Goal: Task Accomplishment & Management: Manage account settings

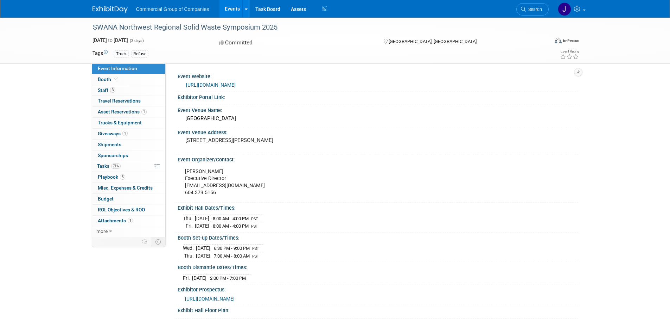
click at [228, 8] on link "Events" at bounding box center [233, 9] width 26 height 18
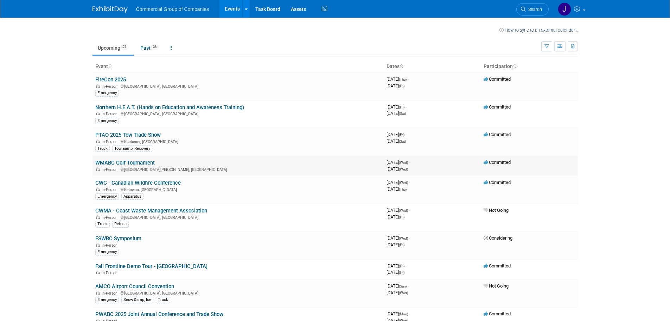
click at [104, 162] on link "WMABC Golf Tournament" at bounding box center [124, 162] width 59 height 6
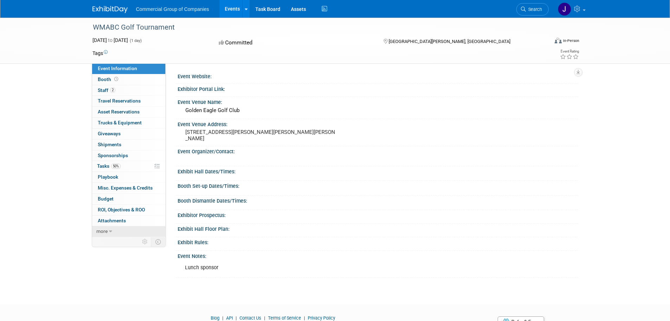
click at [106, 231] on span "more" at bounding box center [101, 231] width 11 height 6
click at [100, 166] on span "Tasks 50%" at bounding box center [109, 166] width 24 height 6
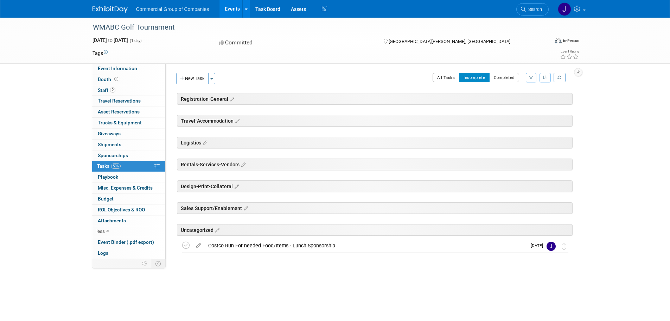
click at [436, 75] on button "All Tasks" at bounding box center [446, 77] width 27 height 9
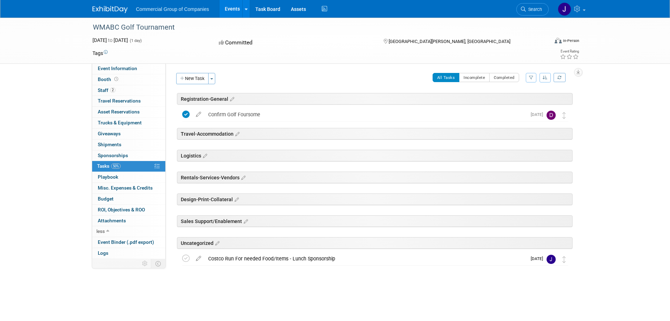
click at [240, 216] on div "Sales Support/Enablement" at bounding box center [375, 221] width 396 height 12
click at [238, 221] on div "Sales Support/Enablement" at bounding box center [375, 221] width 396 height 12
click at [194, 221] on div "Sales Support/Enablement" at bounding box center [375, 221] width 396 height 12
click at [103, 70] on span "Event Information" at bounding box center [117, 68] width 39 height 6
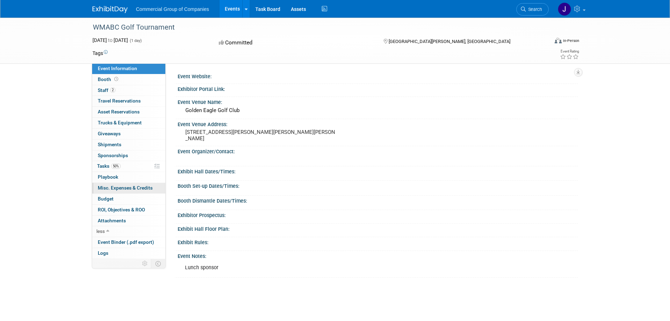
click at [103, 188] on span "Misc. Expenses & Credits 0" at bounding box center [125, 188] width 55 height 6
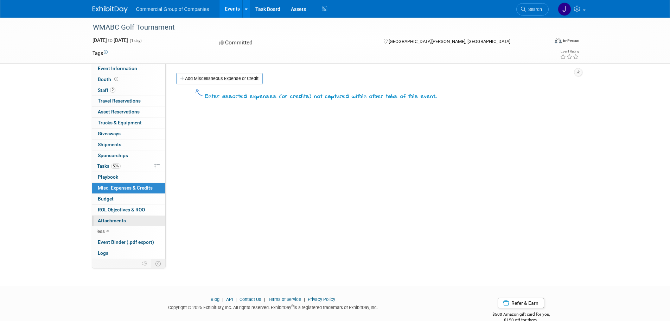
click at [108, 215] on link "0 Attachments 0" at bounding box center [128, 220] width 73 height 11
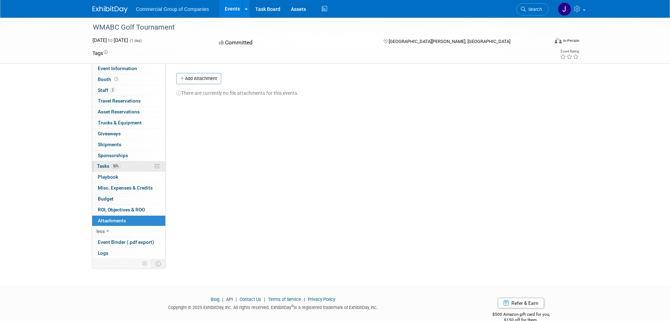
click at [104, 166] on span "Tasks 50%" at bounding box center [109, 166] width 24 height 6
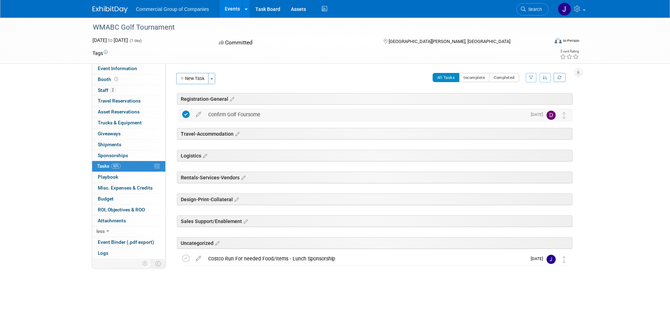
click at [551, 115] on img at bounding box center [551, 114] width 9 height 9
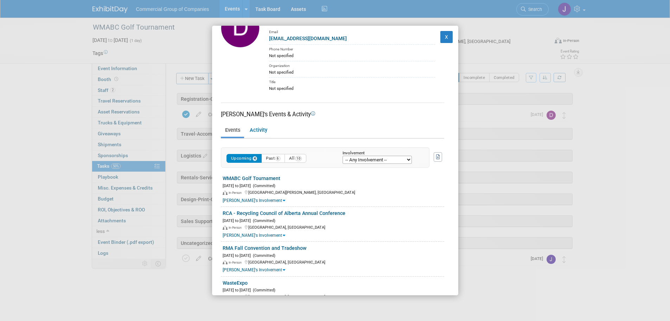
scroll to position [52, 0]
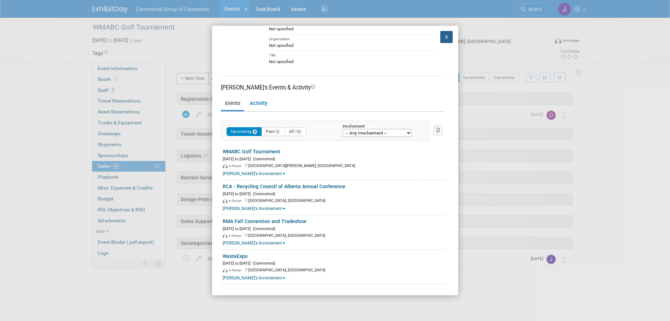
click at [446, 35] on button "X" at bounding box center [446, 37] width 13 height 12
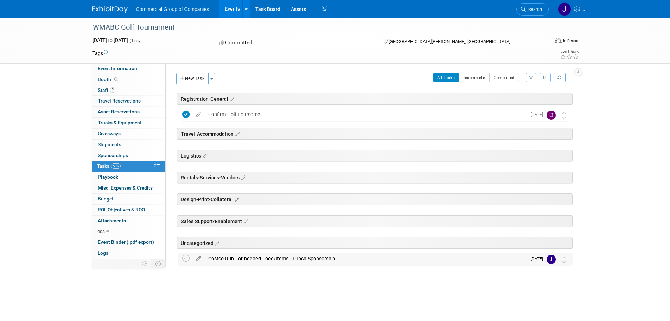
click at [225, 257] on div "Costco Run For needed Food/Items - Lunch Sponsorship" at bounding box center [366, 258] width 322 height 12
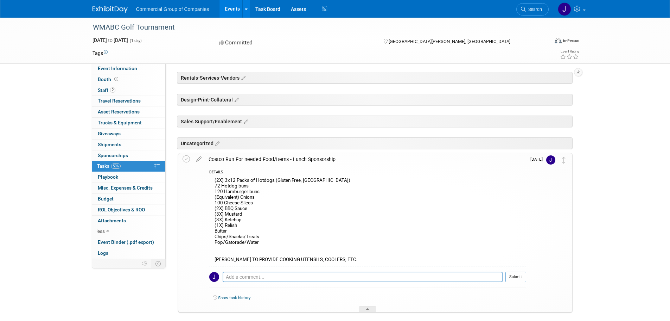
scroll to position [134, 0]
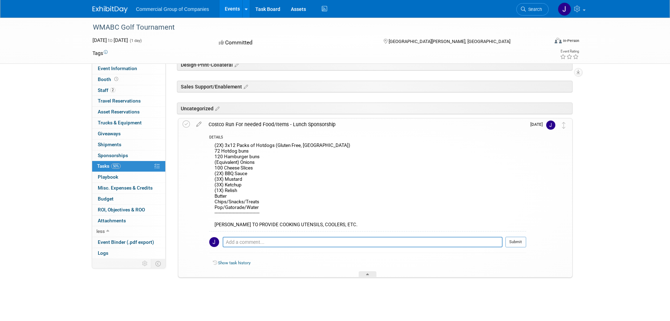
click at [283, 200] on div "(2X) 3x12 Packs of Hotdogs (Gluten Free, Kirkland) 72 Hotdog buns 120 Hamburger…" at bounding box center [367, 186] width 317 height 90
click at [254, 208] on div "(2X) 3x12 Packs of Hotdogs (Gluten Free, Kirkland) 72 Hotdog buns 120 Hamburger…" at bounding box center [367, 186] width 317 height 90
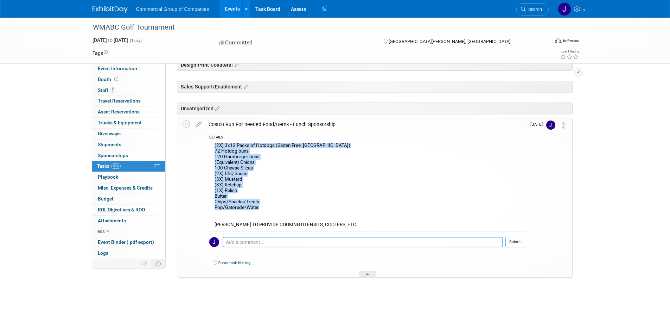
drag, startPoint x: 261, startPoint y: 208, endPoint x: 213, endPoint y: 146, distance: 78.0
click at [213, 146] on div "(2X) 3x12 Packs of Hotdogs (Gluten Free, Kirkland) 72 Hotdog buns 120 Hamburger…" at bounding box center [367, 186] width 317 height 90
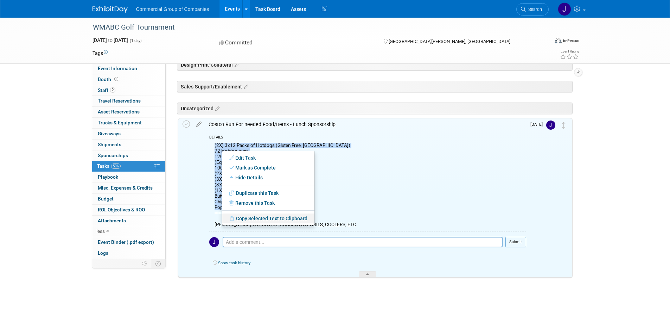
click at [245, 218] on link "Copy Selected Text to Clipboard" at bounding box center [268, 218] width 92 height 10
copy div "(2X) 3x12 Packs of Hotdogs (Gluten Free, Kirkland) 72 Hotdog buns 120 Hamburger…"
